Goal: Information Seeking & Learning: Learn about a topic

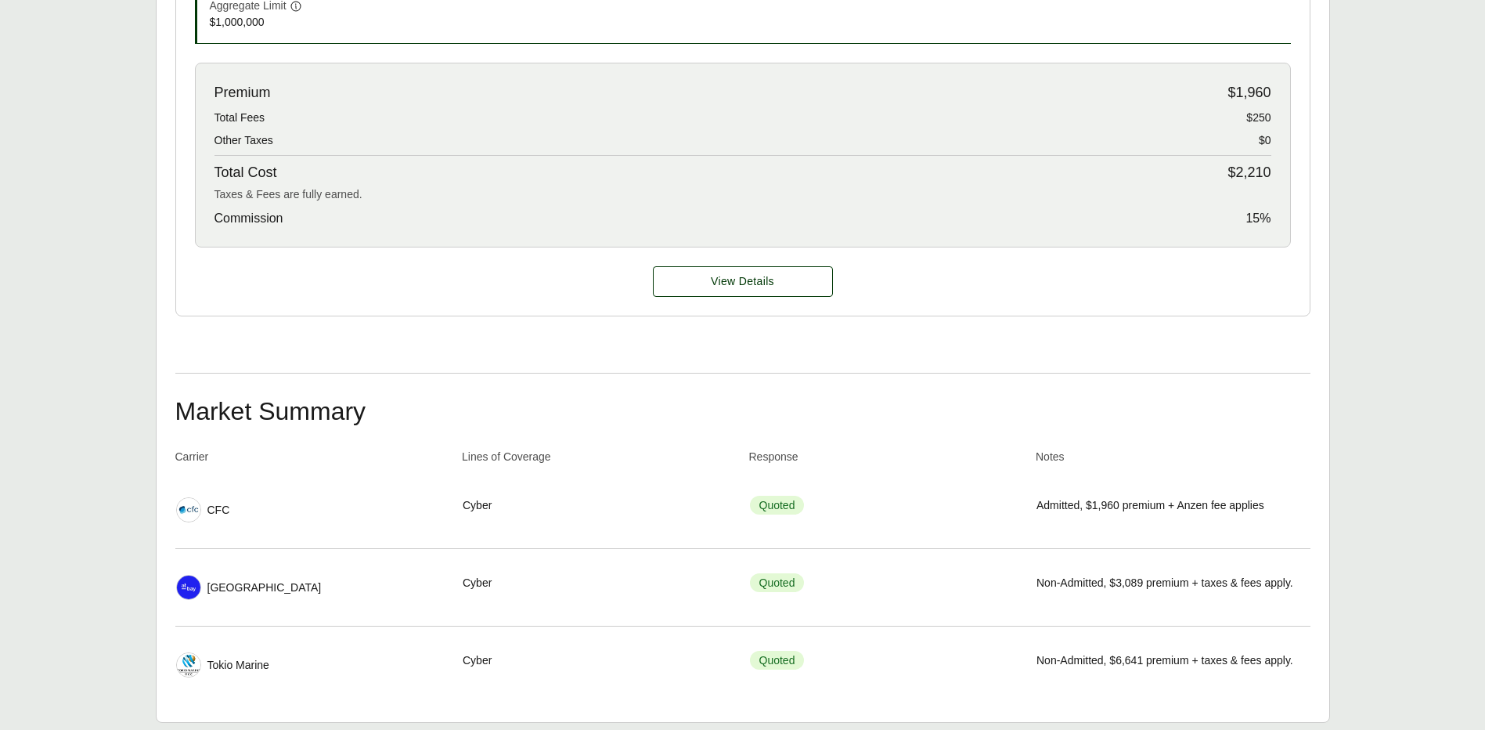
scroll to position [692, 0]
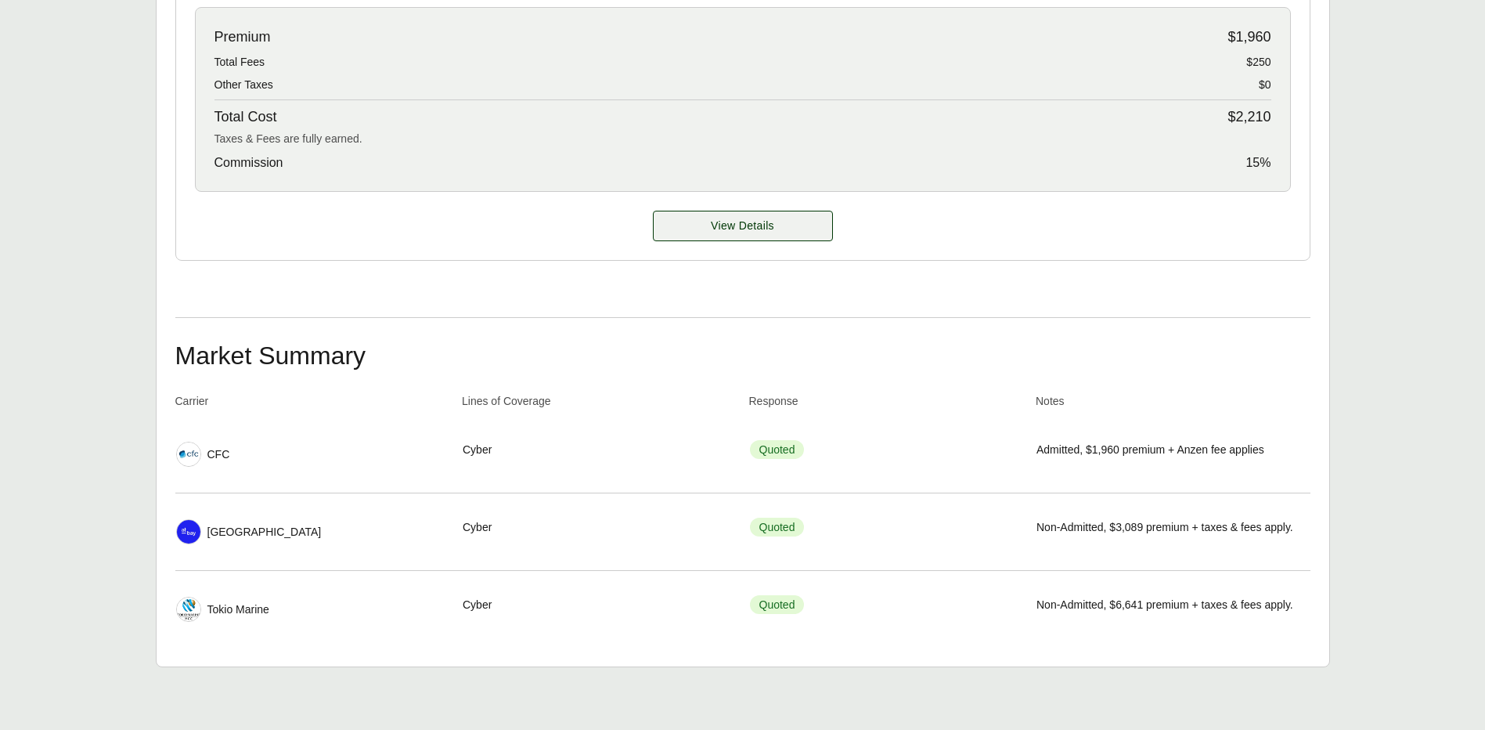
click at [744, 233] on span "View Details" at bounding box center [742, 226] width 63 height 16
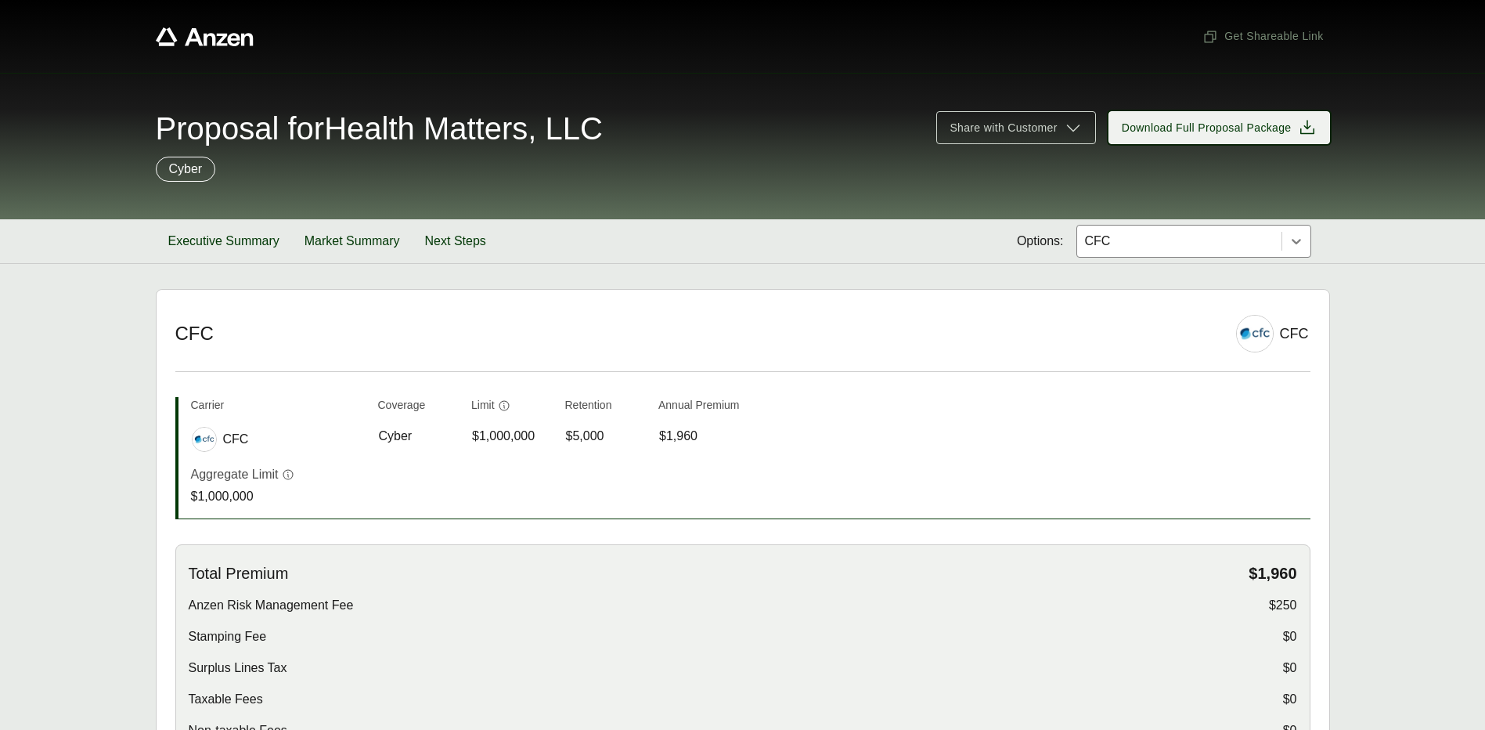
click at [1241, 130] on span "Download Full Proposal Package" at bounding box center [1207, 128] width 170 height 16
click at [212, 237] on button "Executive Summary" at bounding box center [224, 241] width 136 height 44
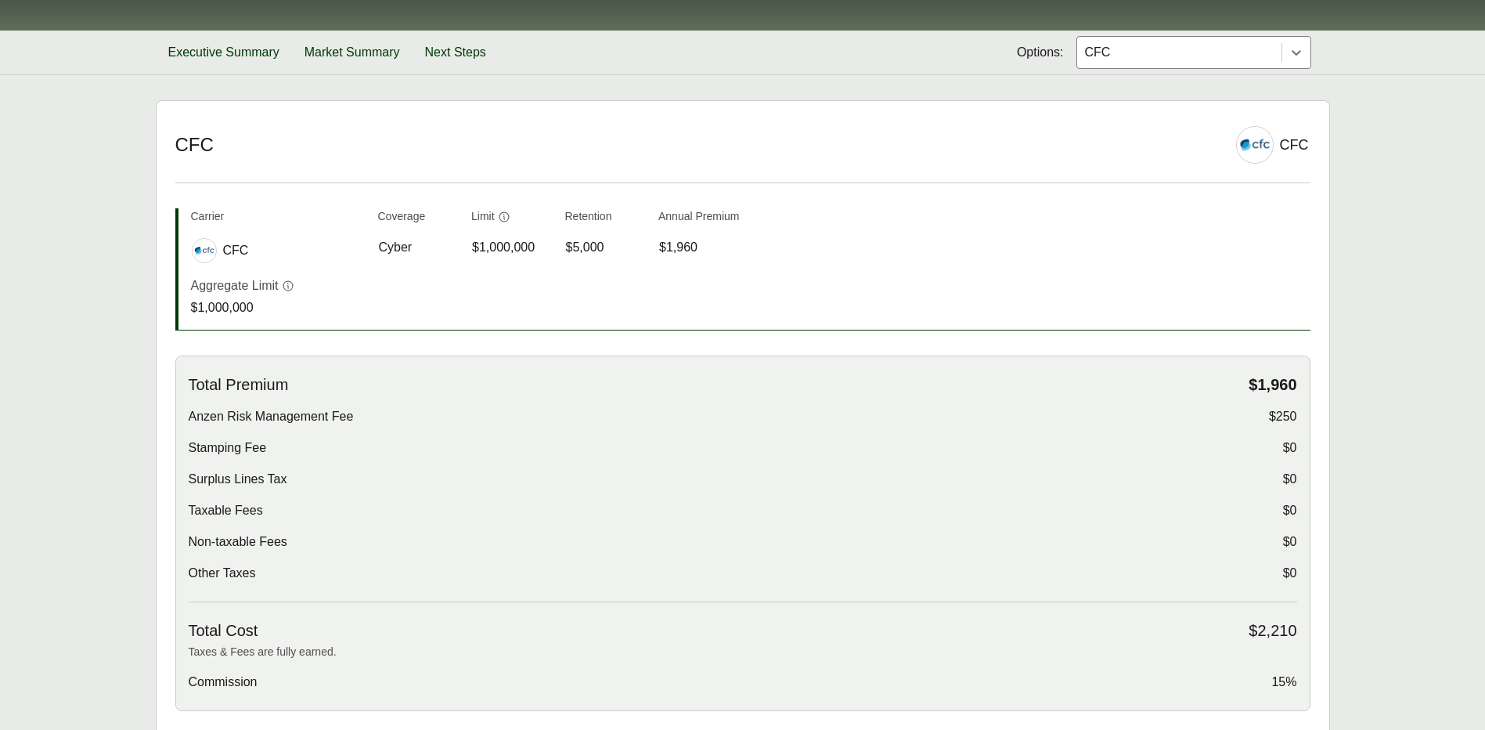
scroll to position [235, 0]
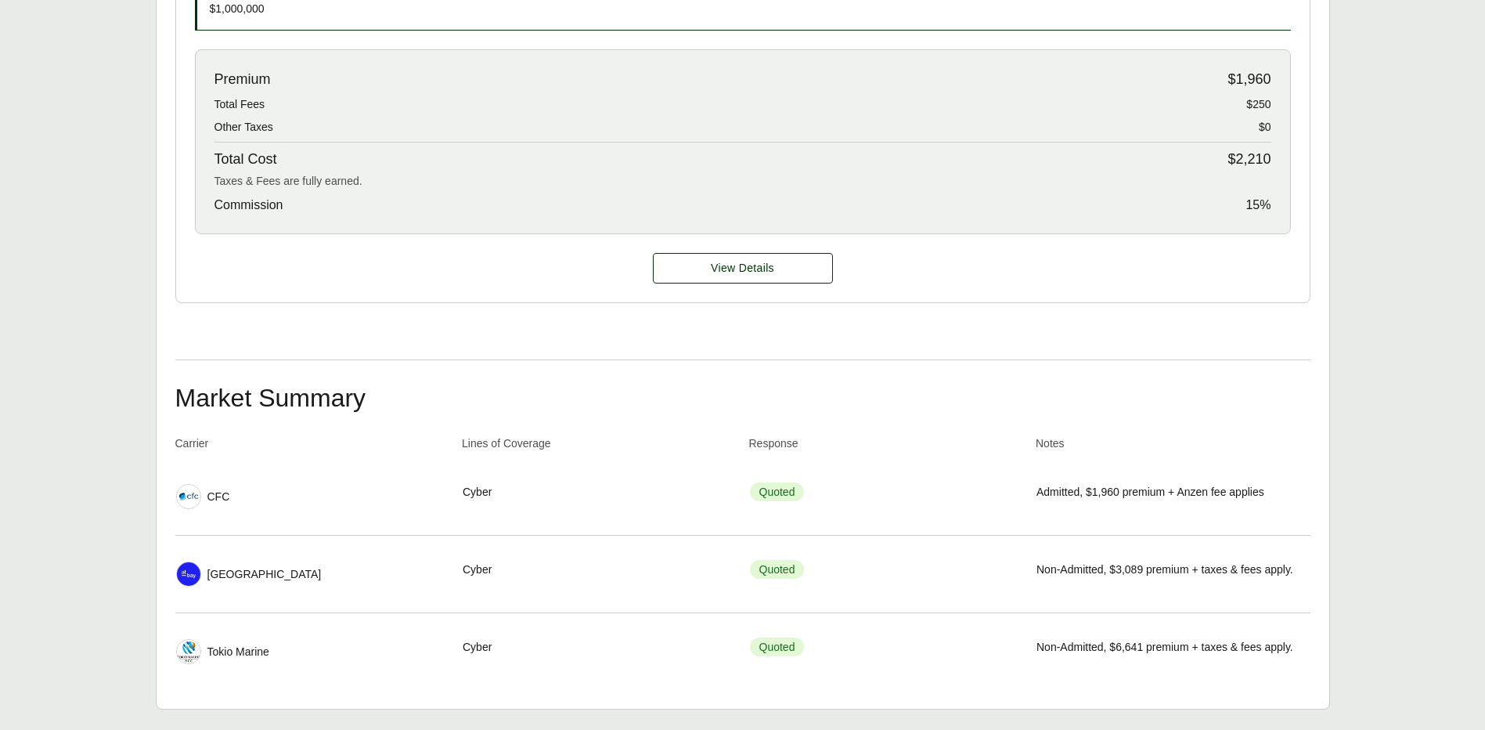
scroll to position [692, 0]
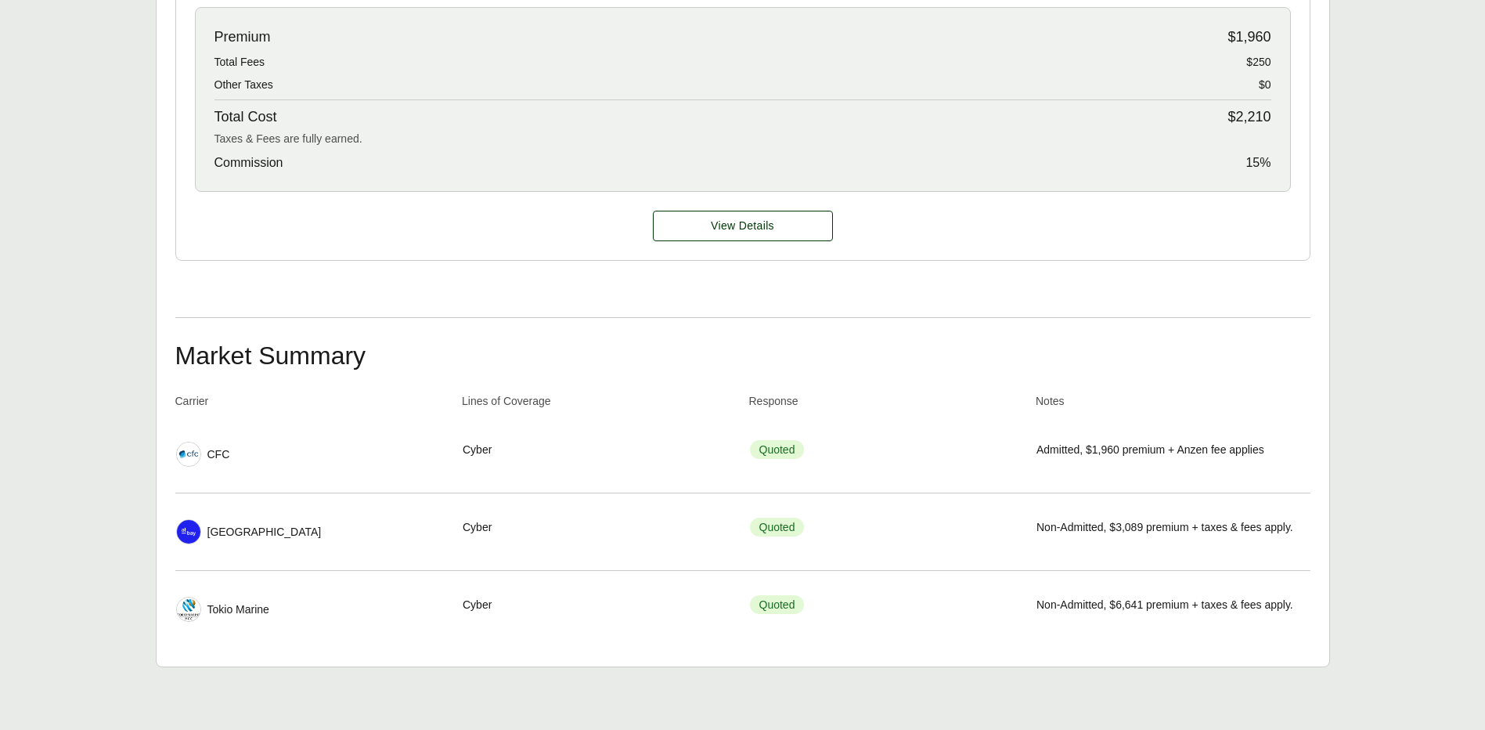
click at [187, 532] on img at bounding box center [188, 531] width 23 height 23
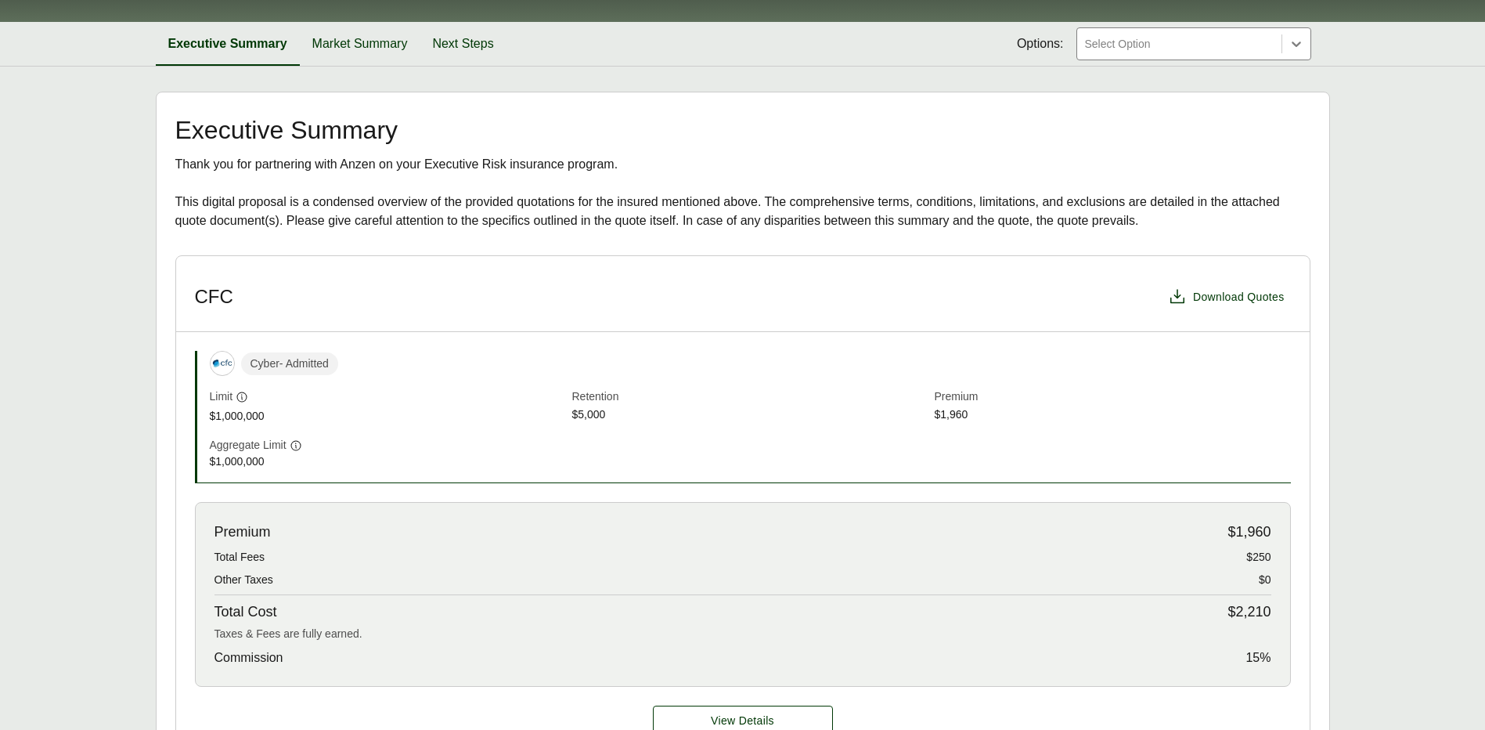
scroll to position [0, 0]
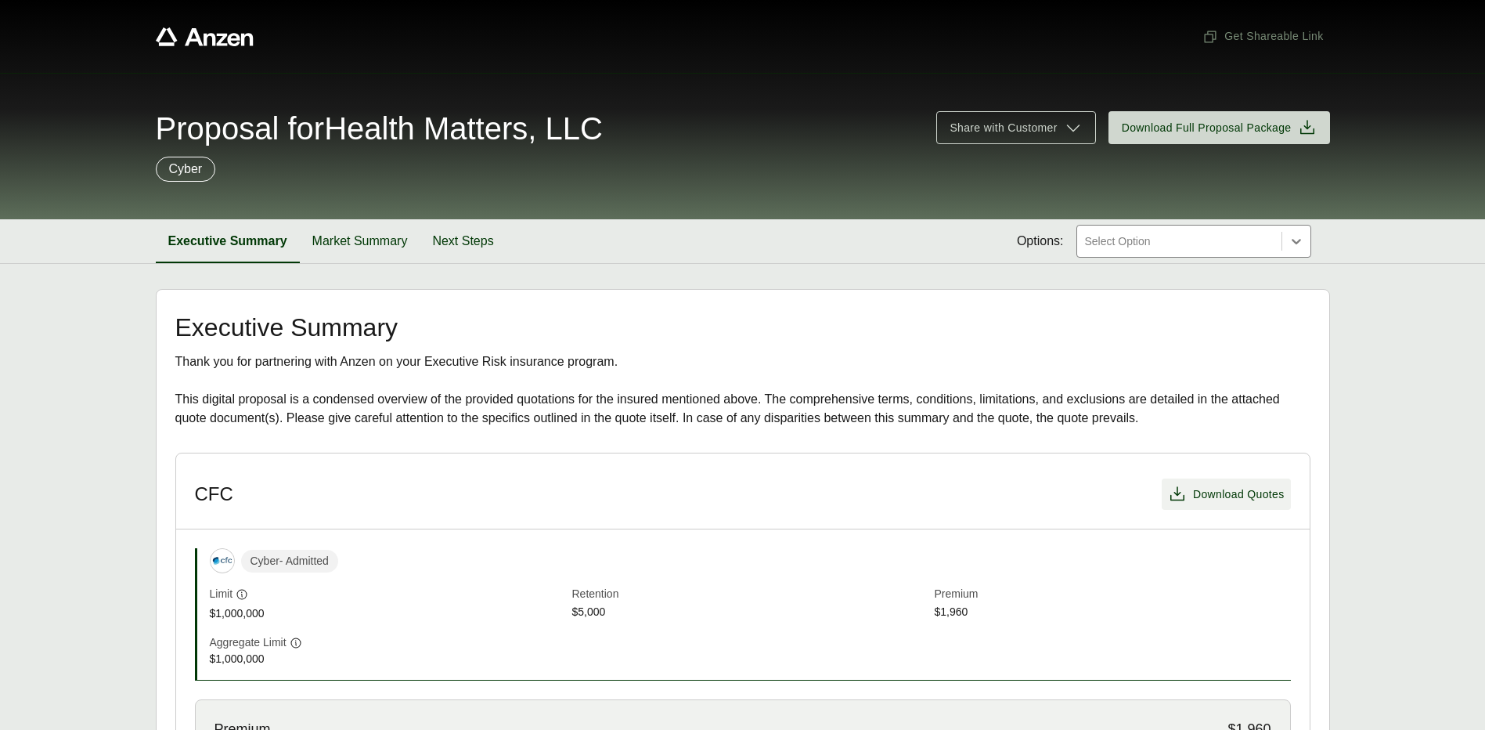
click at [1200, 488] on span "Download Quotes" at bounding box center [1239, 494] width 92 height 16
click at [395, 249] on button "Market Summary" at bounding box center [360, 241] width 121 height 44
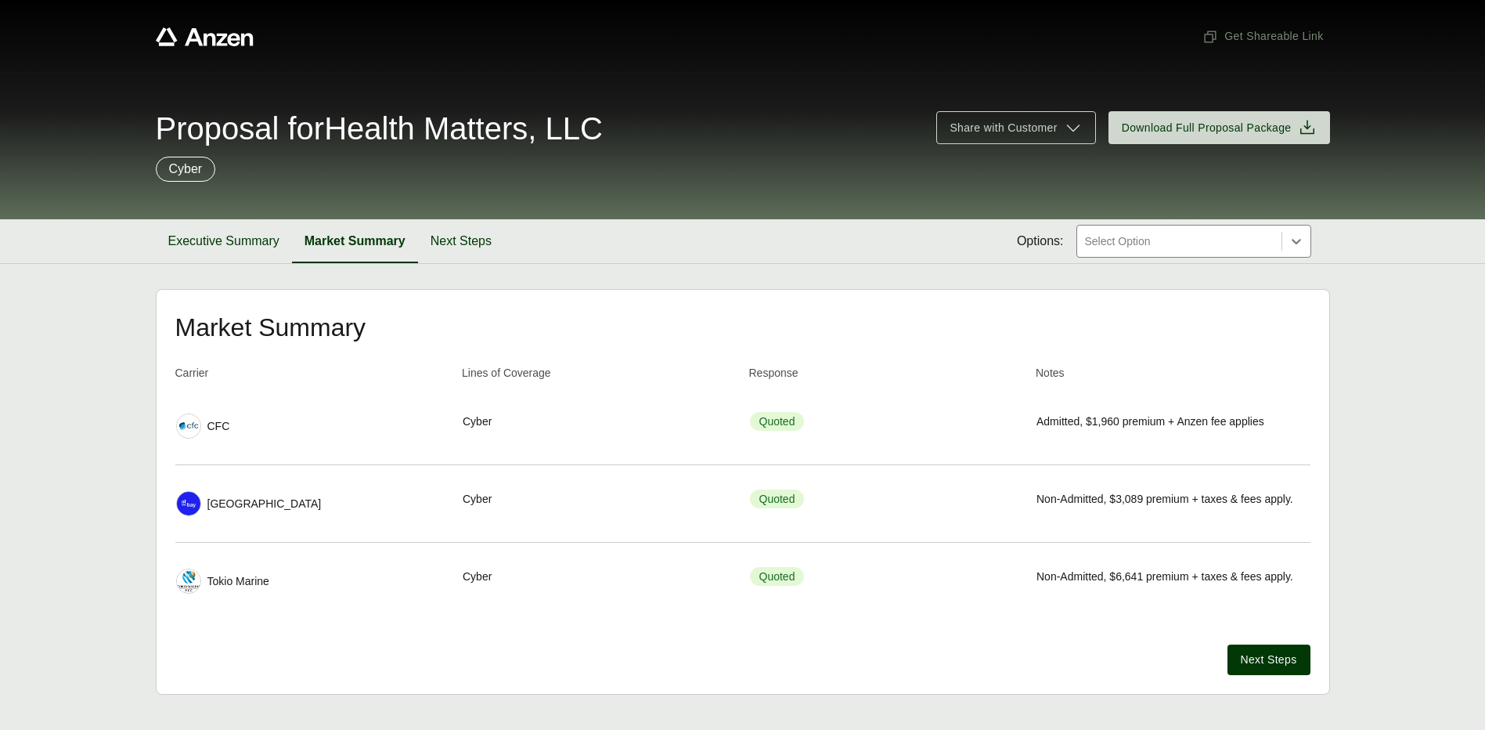
click at [1175, 504] on span "Non-Admitted, $3,089 premium + taxes & fees apply." at bounding box center [1165, 499] width 257 height 16
click at [798, 494] on span "Quoted" at bounding box center [777, 498] width 55 height 19
click at [796, 495] on span "Quoted" at bounding box center [777, 498] width 55 height 19
click at [186, 506] on img at bounding box center [188, 503] width 23 height 23
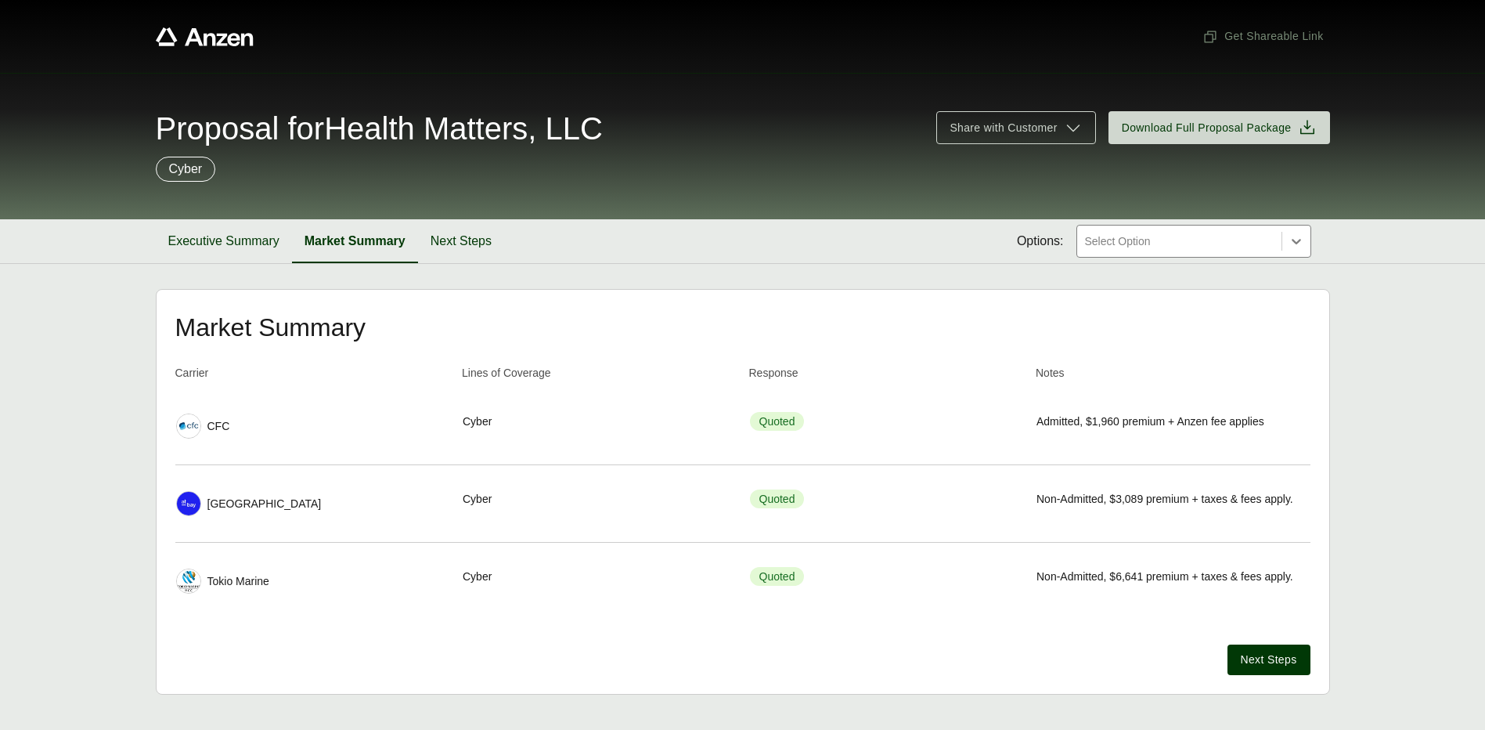
click at [186, 506] on img at bounding box center [188, 503] width 23 height 23
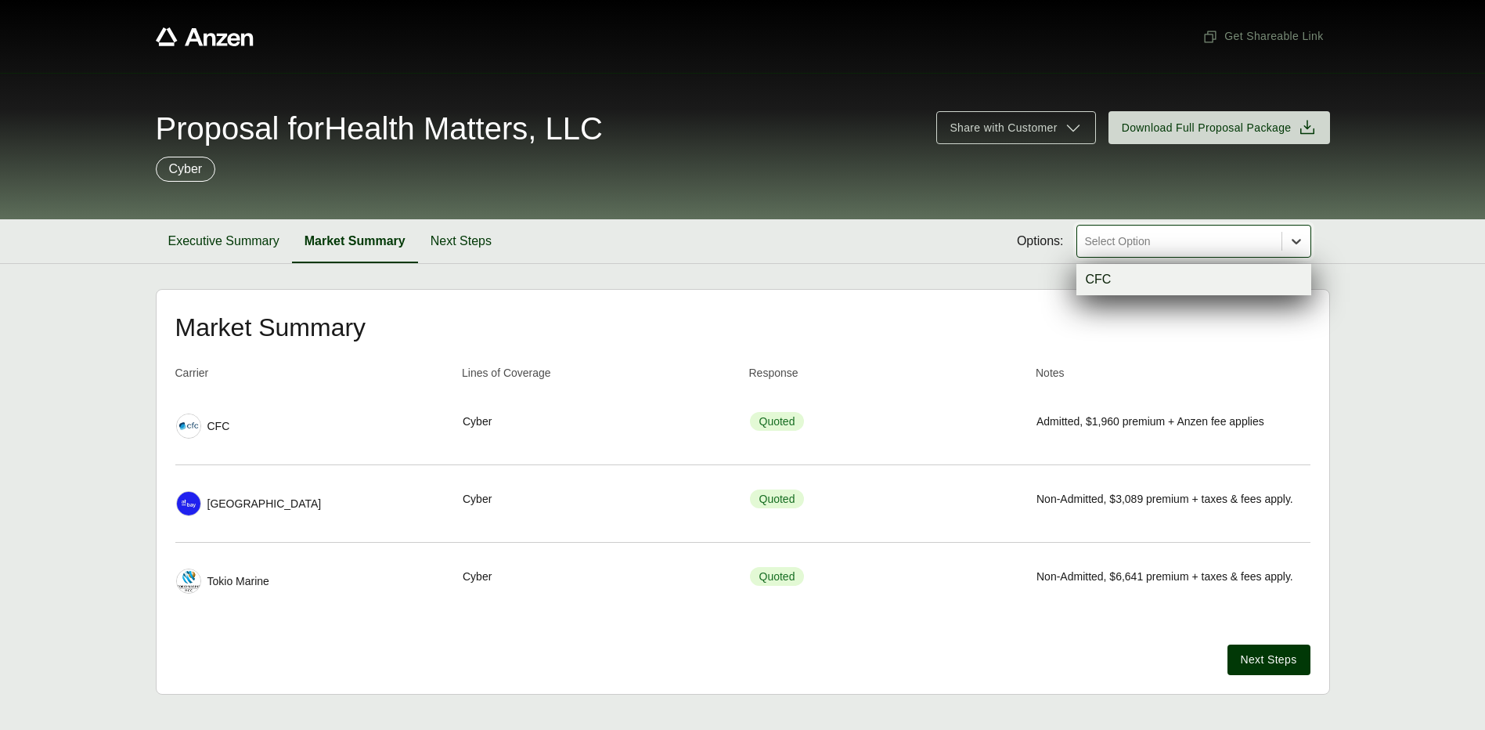
click at [1296, 244] on icon at bounding box center [1297, 241] width 16 height 16
click at [1297, 244] on icon at bounding box center [1297, 241] width 16 height 16
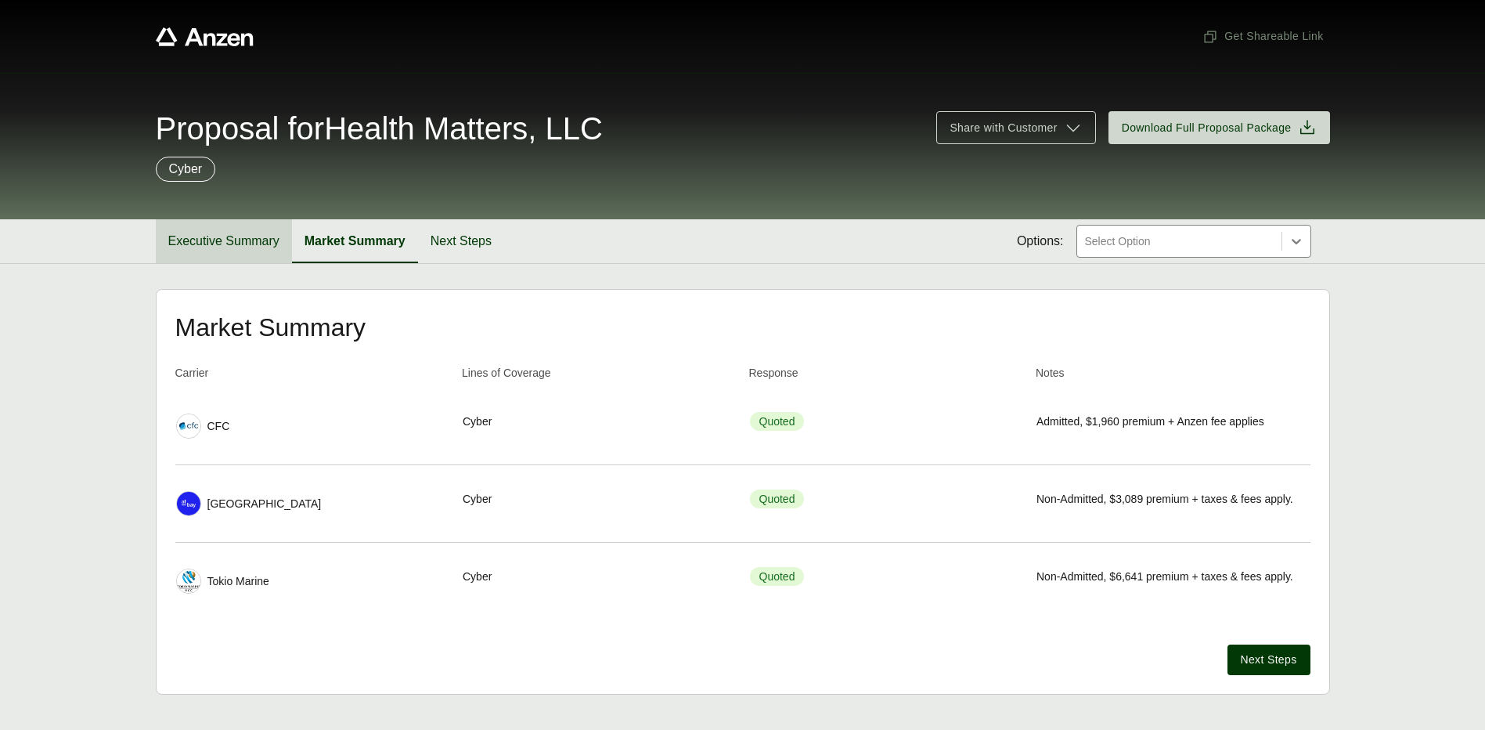
click at [224, 235] on button "Executive Summary" at bounding box center [224, 241] width 136 height 44
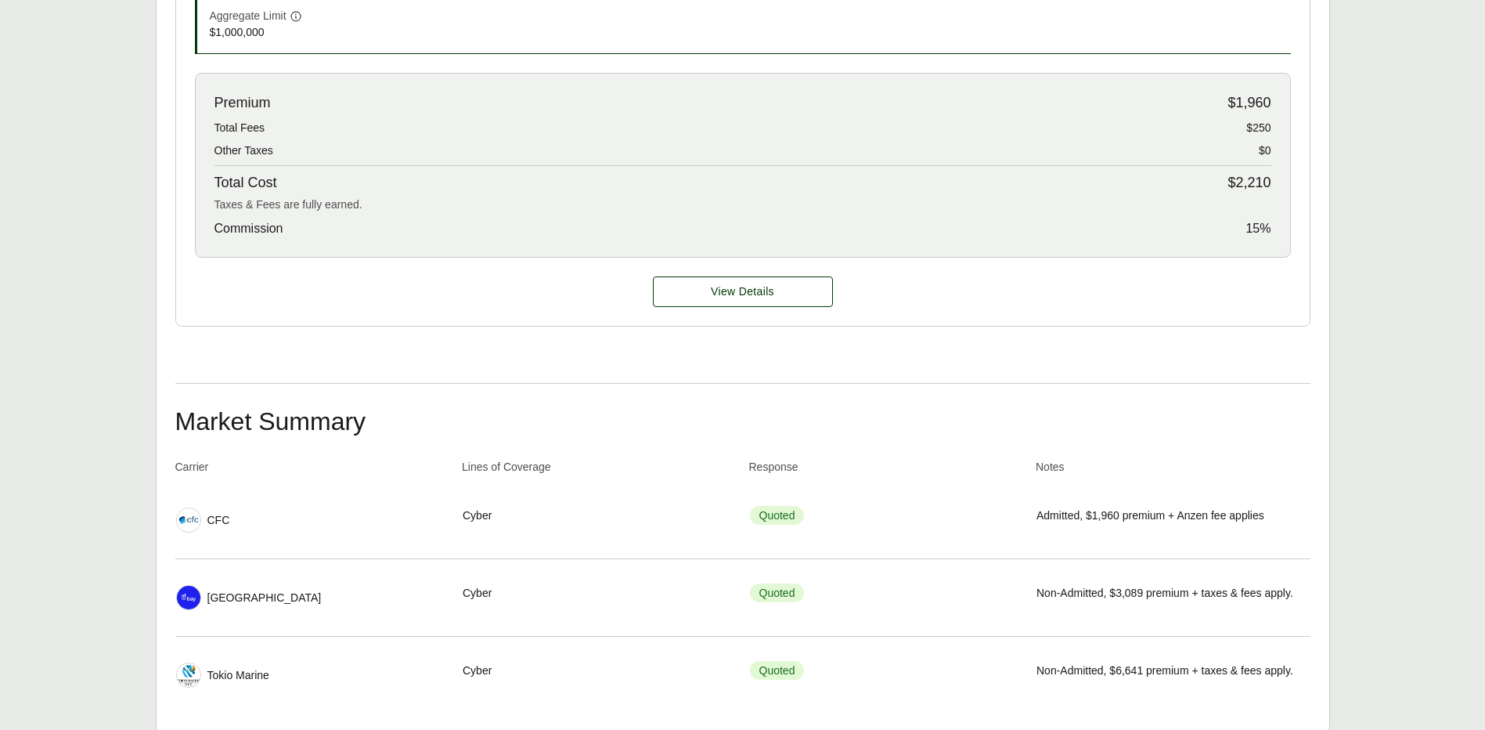
scroll to position [692, 0]
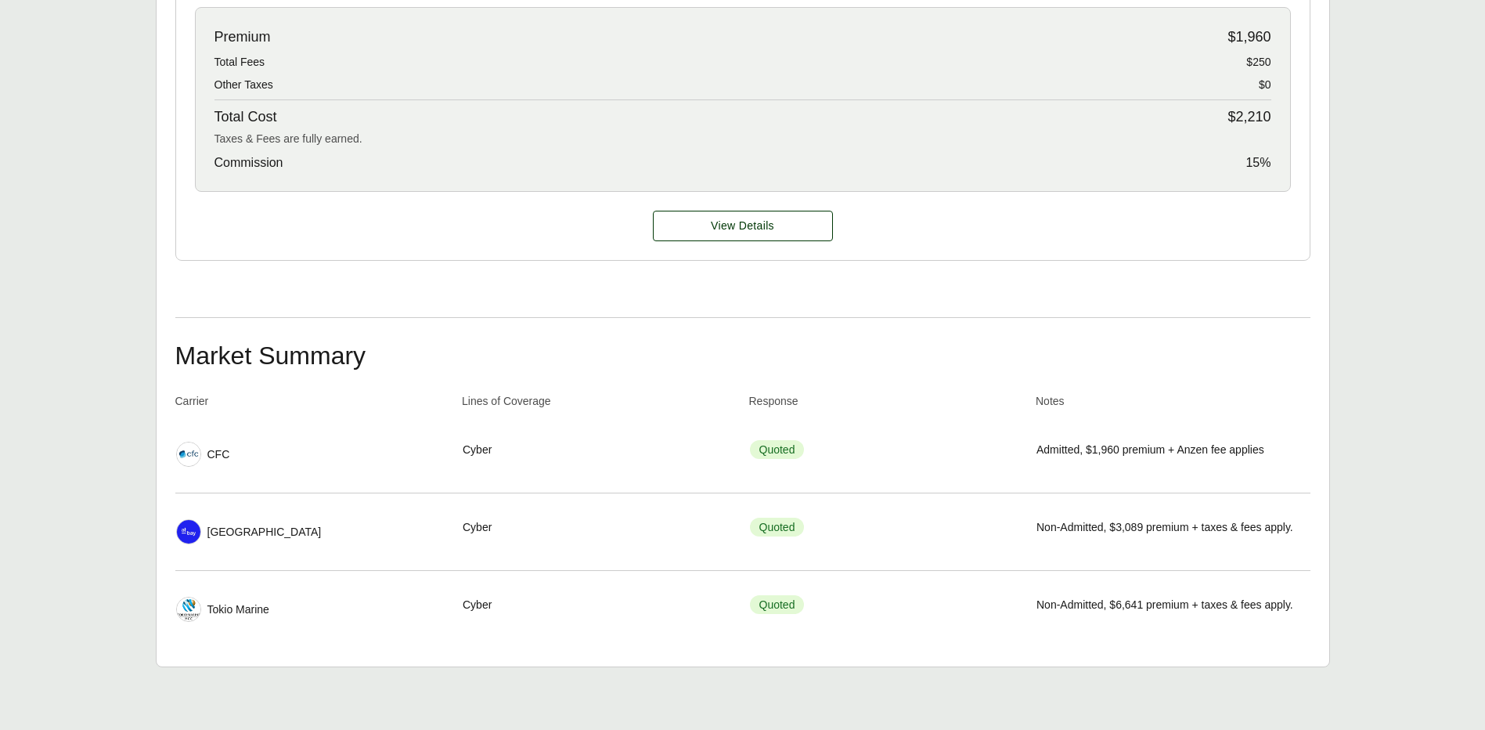
click at [175, 527] on td "Carrier At-Bay" at bounding box center [312, 532] width 275 height 64
click at [175, 529] on td "Carrier At-Bay" at bounding box center [312, 532] width 275 height 64
drag, startPoint x: 175, startPoint y: 529, endPoint x: 247, endPoint y: 533, distance: 73.0
click at [242, 535] on div "[GEOGRAPHIC_DATA]" at bounding box center [312, 531] width 273 height 25
click at [1150, 535] on span "Non-Admitted, $3,089 premium + taxes & fees apply." at bounding box center [1165, 527] width 257 height 16
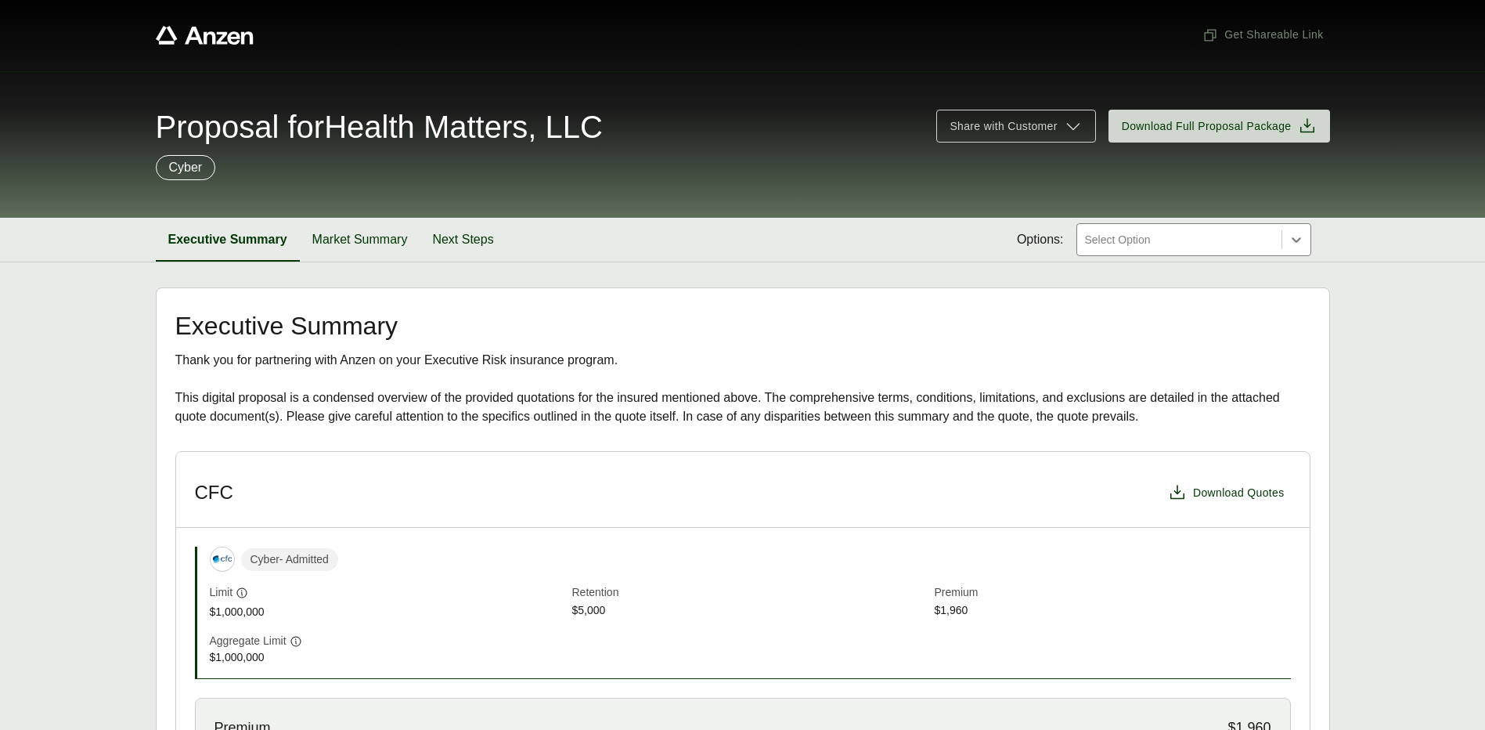
scroll to position [0, 0]
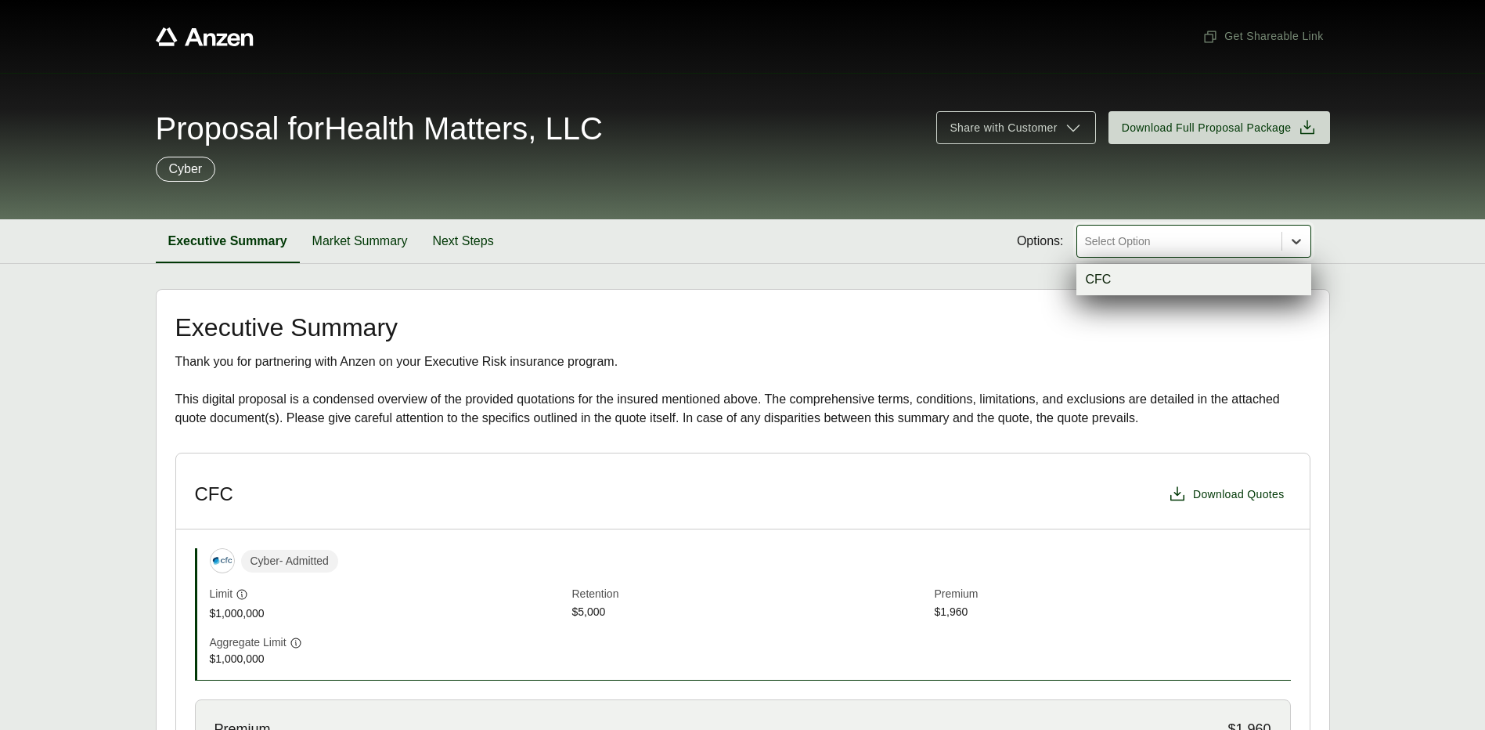
click at [1304, 235] on icon at bounding box center [1297, 241] width 16 height 16
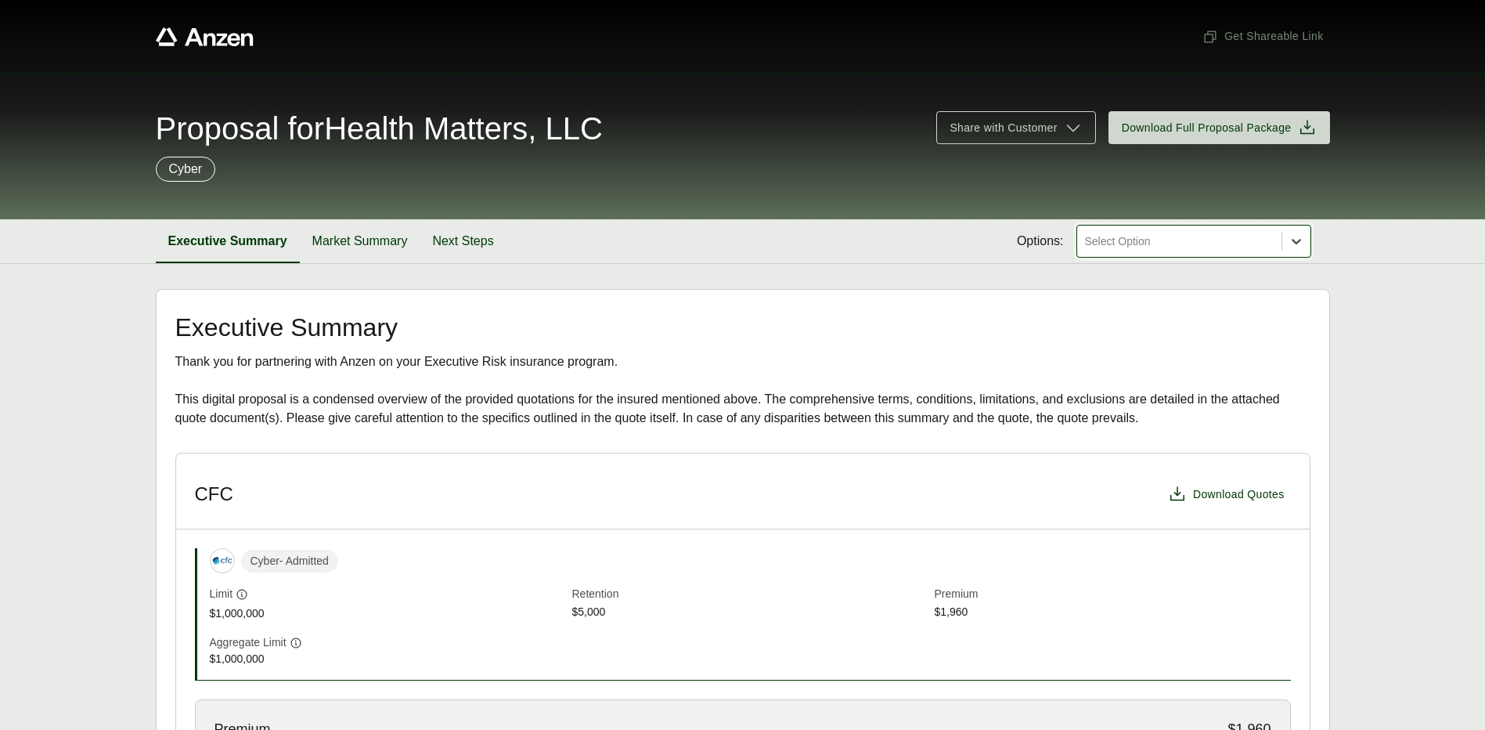
click at [1305, 240] on div at bounding box center [1297, 241] width 28 height 28
click at [484, 248] on button "Next Steps" at bounding box center [463, 241] width 86 height 44
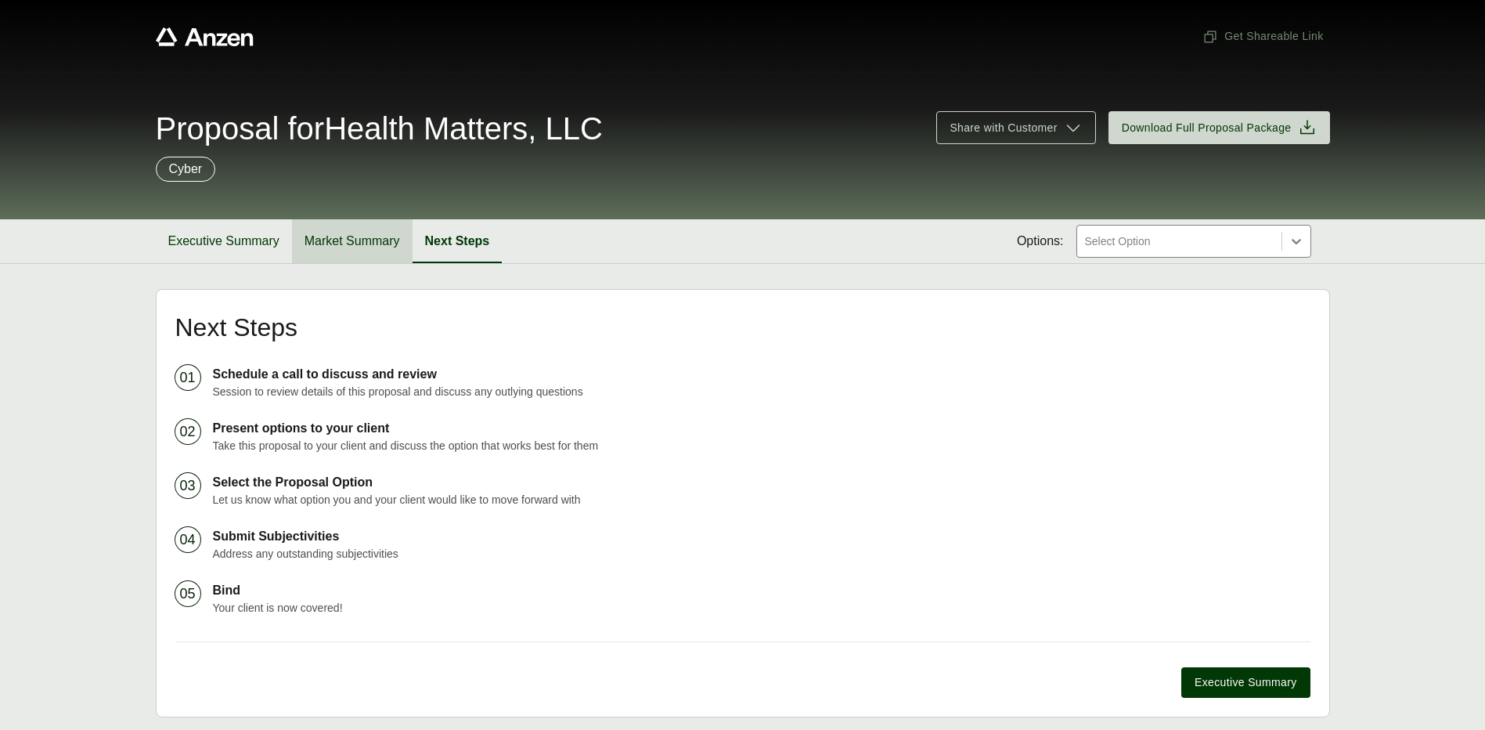
click at [373, 243] on button "Market Summary" at bounding box center [352, 241] width 121 height 44
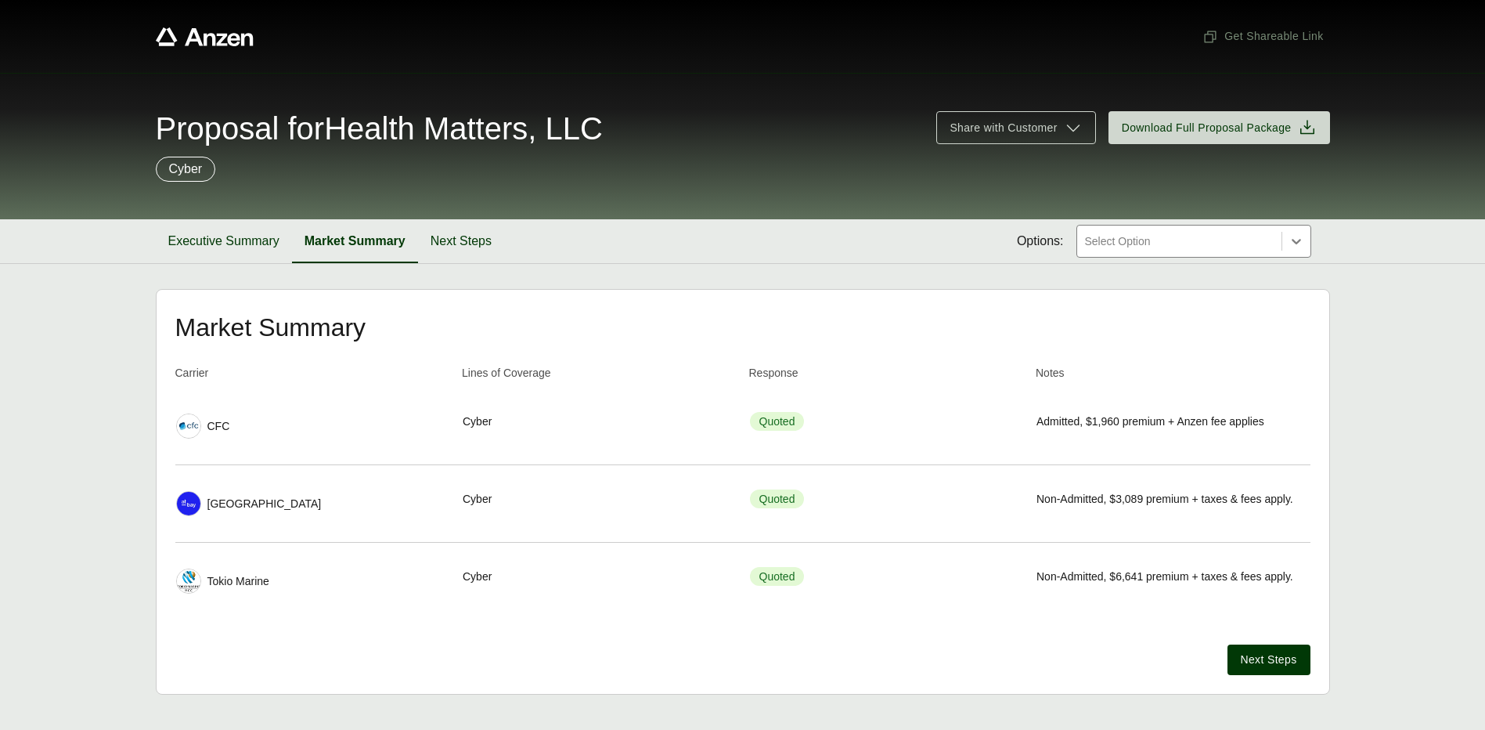
click at [1083, 495] on span "Non-Admitted, $3,089 premium + taxes & fees apply." at bounding box center [1165, 499] width 257 height 16
click at [767, 503] on span "Quoted" at bounding box center [777, 498] width 55 height 19
drag, startPoint x: 205, startPoint y: 493, endPoint x: 139, endPoint y: 509, distance: 68.6
click at [200, 496] on div "[GEOGRAPHIC_DATA]" at bounding box center [312, 503] width 273 height 25
drag, startPoint x: 167, startPoint y: 496, endPoint x: 177, endPoint y: 497, distance: 10.2
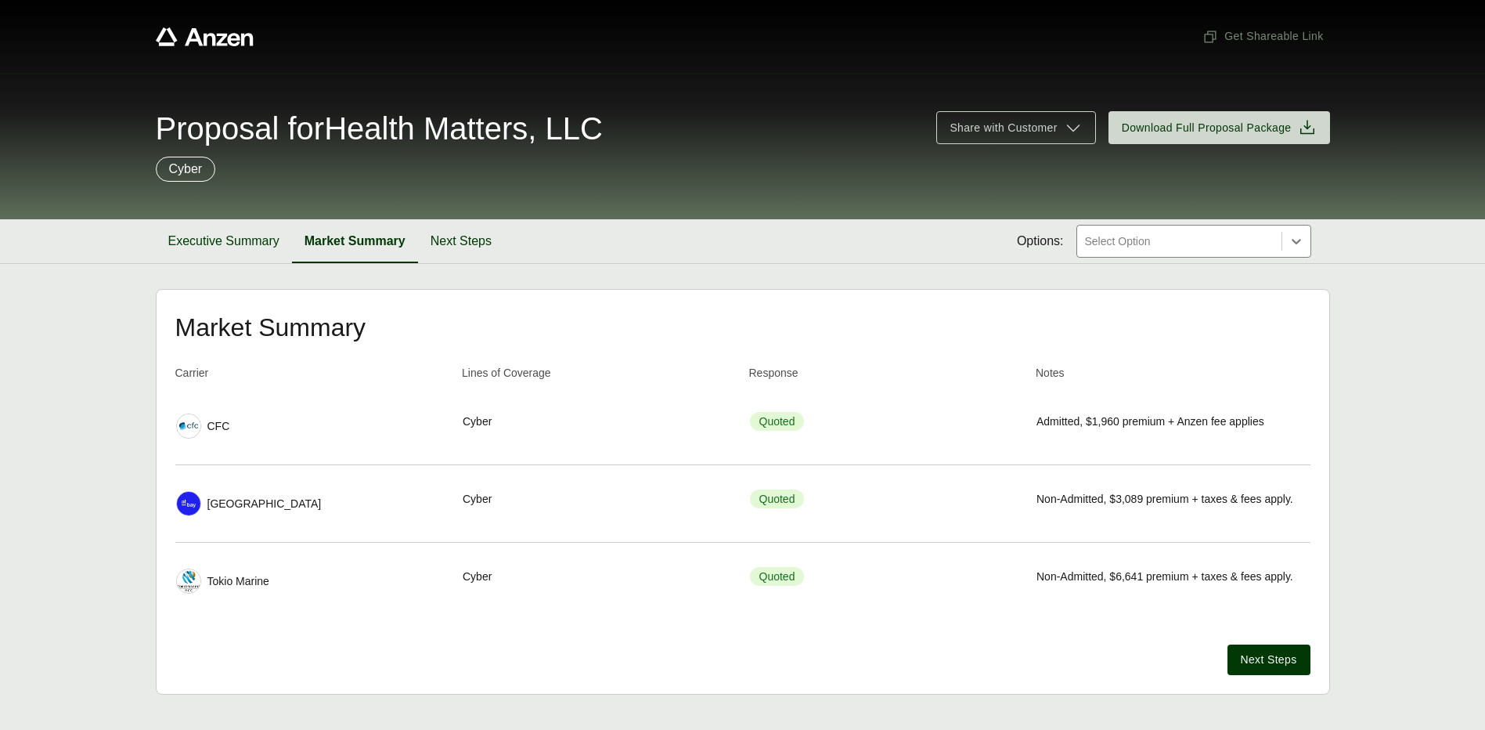
click at [169, 496] on div "Market Summary Carrier Lines of Coverage Response Notes Carrier CFC Lines of Co…" at bounding box center [743, 492] width 1175 height 406
click at [1048, 134] on span "Share with Customer" at bounding box center [1003, 128] width 107 height 16
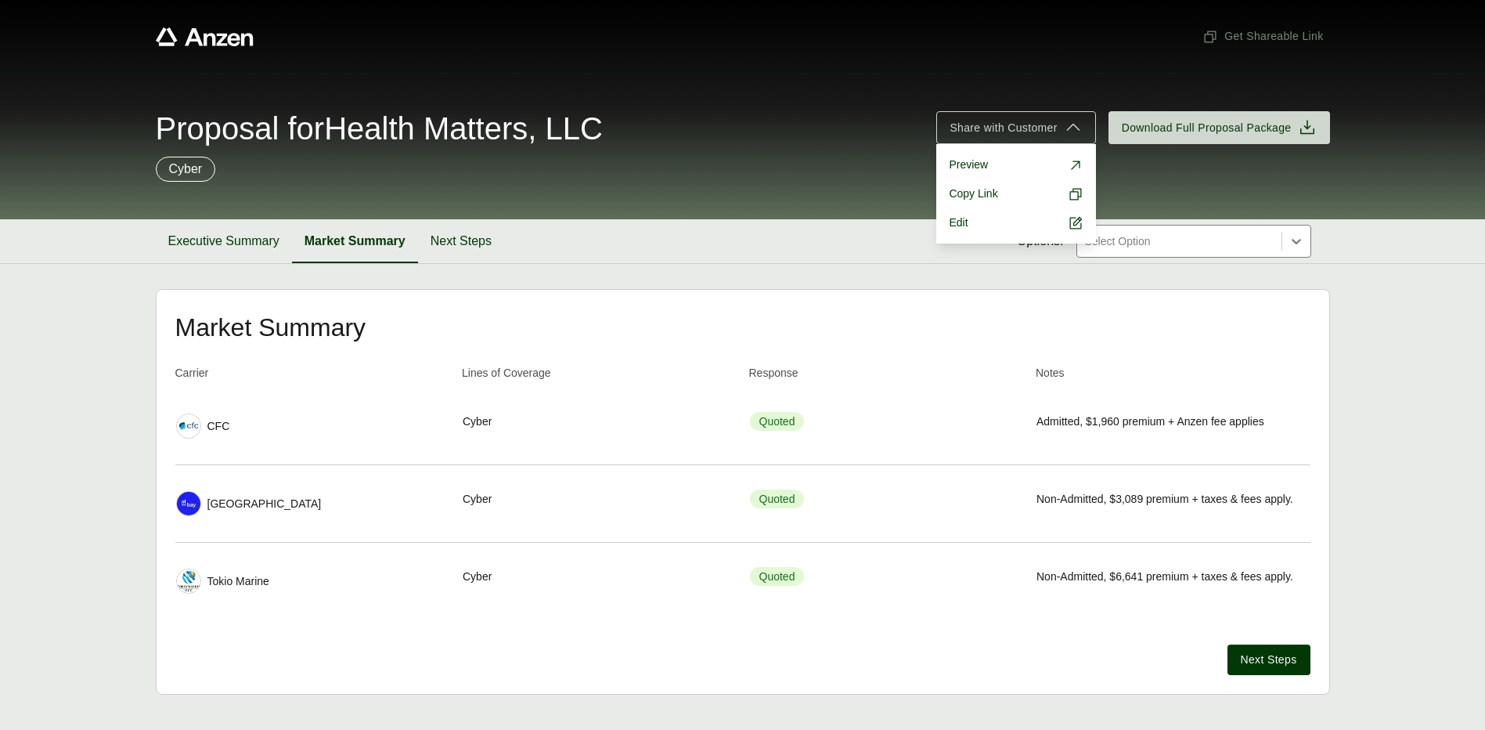
click at [633, 133] on div "Proposal for Health Matters, LLC" at bounding box center [537, 128] width 763 height 31
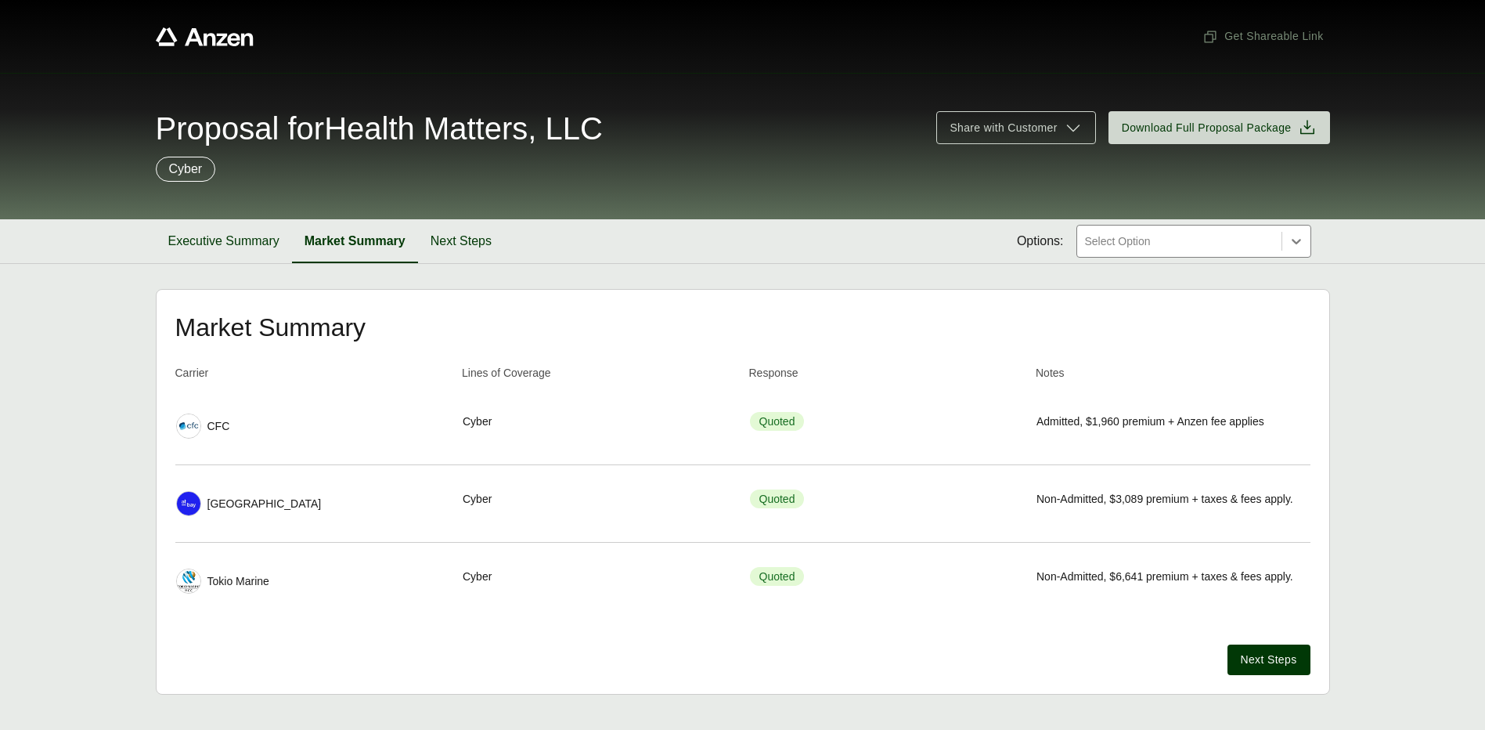
click at [193, 509] on img at bounding box center [188, 503] width 23 height 23
click at [778, 492] on span "Quoted" at bounding box center [777, 498] width 55 height 19
drag, startPoint x: 778, startPoint y: 492, endPoint x: 770, endPoint y: 508, distance: 18.2
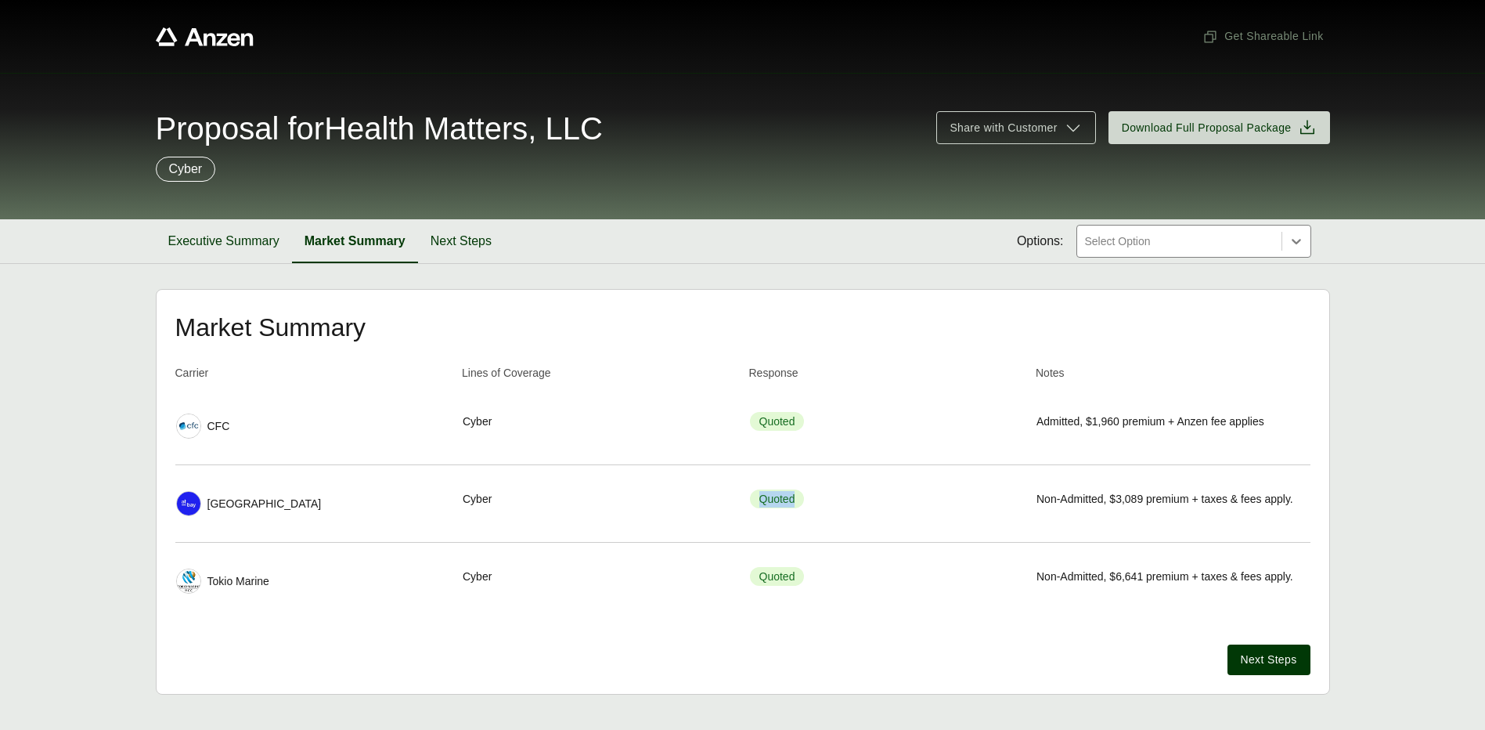
click at [791, 506] on span "Quoted" at bounding box center [777, 498] width 55 height 19
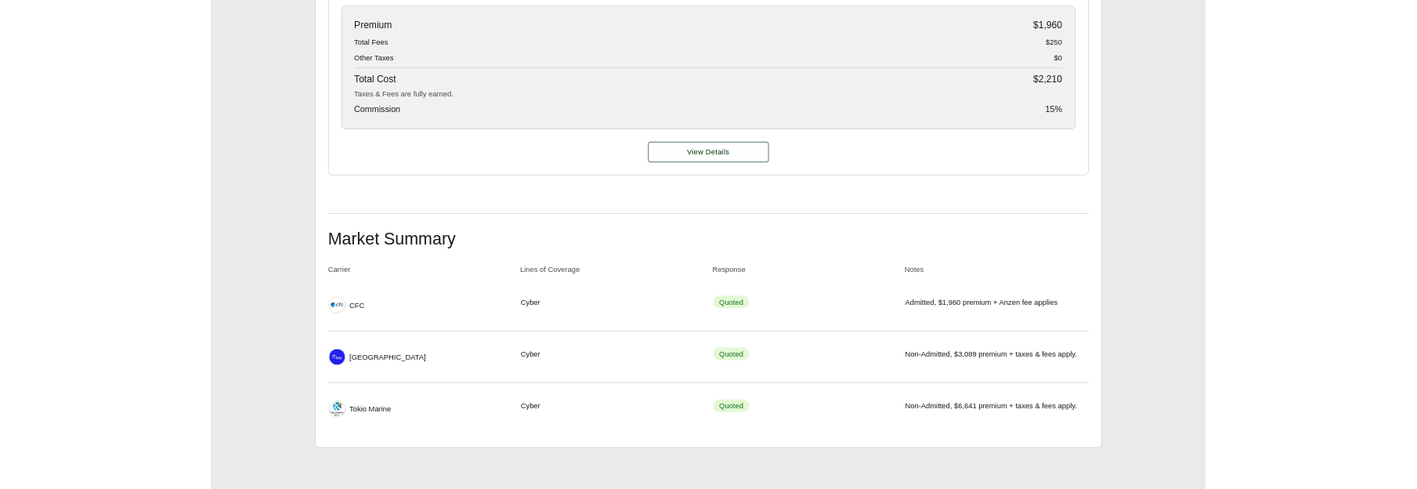
scroll to position [692, 0]
